Goal: Navigation & Orientation: Find specific page/section

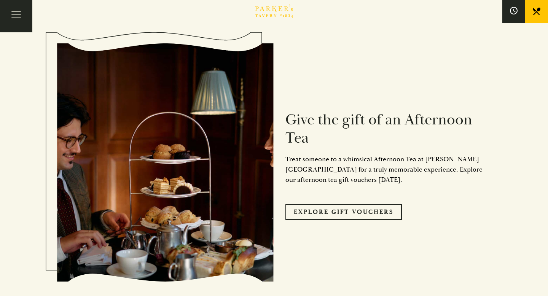
scroll to position [646, 0]
